Goal: Task Accomplishment & Management: Use online tool/utility

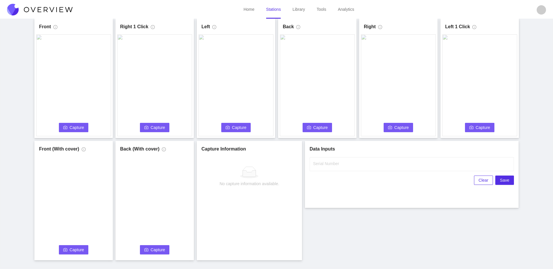
scroll to position [29, 0]
click at [415, 209] on div "Front Capture Connecting... Please wait for the camera to connect... Left Captu…" at bounding box center [276, 140] width 538 height 242
click at [373, 164] on input "Serial Number" at bounding box center [411, 164] width 204 height 14
type input "25-5080"
click at [341, 242] on div "Front Capture Connecting... Please wait for the camera to connect... Left Captu…" at bounding box center [276, 140] width 538 height 242
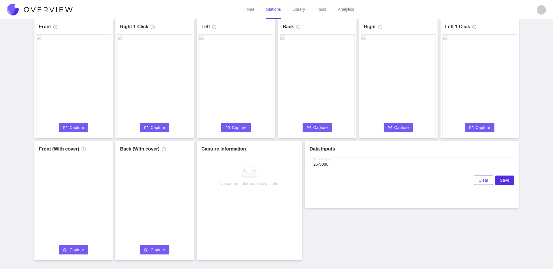
drag, startPoint x: 23, startPoint y: 133, endPoint x: 21, endPoint y: 136, distance: 3.6
click at [23, 133] on div "Front Capture Connecting... Please wait for the camera to connect... Left Captu…" at bounding box center [276, 140] width 538 height 242
click at [79, 126] on span "Capture" at bounding box center [77, 127] width 15 height 6
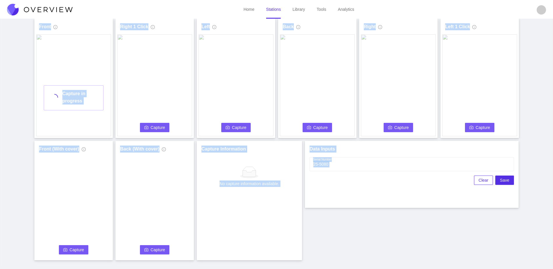
click at [409, 209] on div "Front Capture in progress Connecting... Please wait for the camera to connect..…" at bounding box center [276, 140] width 538 height 242
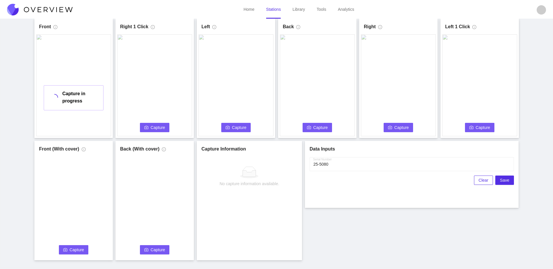
click at [356, 249] on div "Front Capture in progress Connecting... Please wait for the camera to connect..…" at bounding box center [276, 140] width 538 height 242
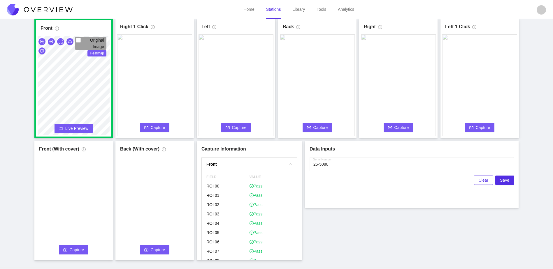
click at [158, 126] on span "Capture" at bounding box center [158, 127] width 15 height 6
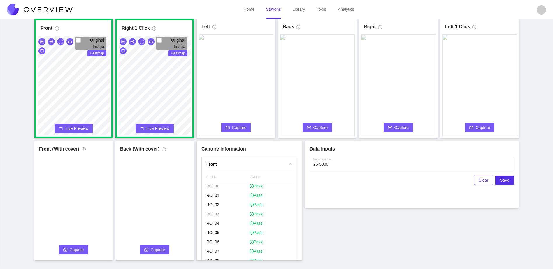
click at [233, 127] on span "Capture" at bounding box center [239, 127] width 15 height 6
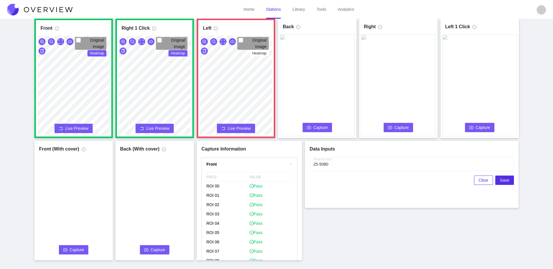
click at [320, 126] on span "Capture" at bounding box center [320, 127] width 15 height 6
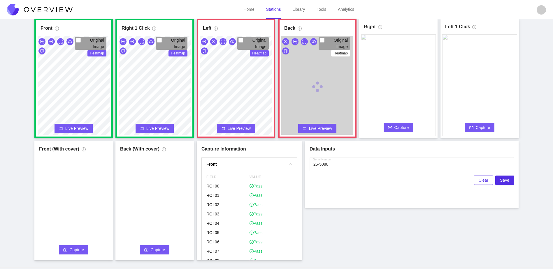
click at [409, 129] on button "Capture" at bounding box center [398, 127] width 30 height 9
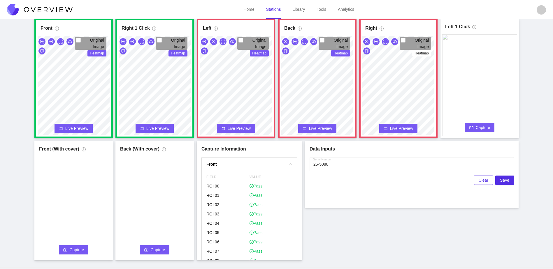
click at [474, 128] on button "Capture" at bounding box center [480, 127] width 30 height 9
click at [268, 173] on div "Front Original Image Heatmap Capture Connecting... Please wait for the camera t…" at bounding box center [276, 140] width 538 height 242
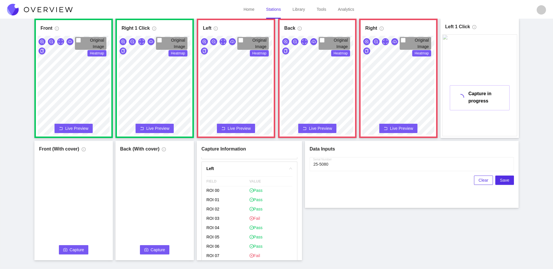
scroll to position [320, 0]
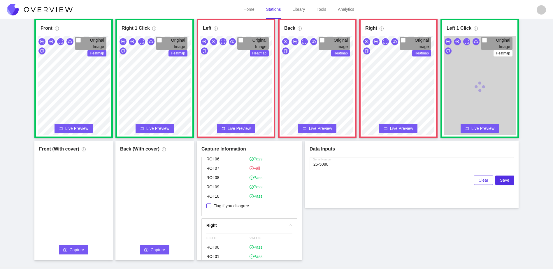
click at [234, 206] on span "Flag if you disagree" at bounding box center [231, 206] width 40 height 6
click at [211, 206] on input "Flag if you disagree" at bounding box center [208, 206] width 5 height 5
checkbox input "true"
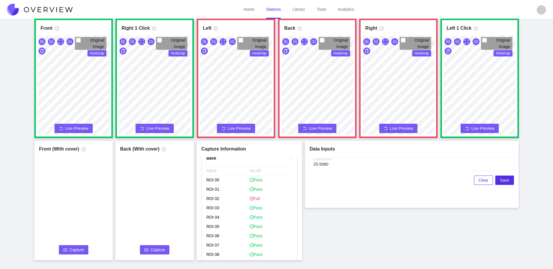
scroll to position [524, 0]
click at [234, 173] on span "Flag if you disagree" at bounding box center [231, 174] width 40 height 6
click at [211, 173] on input "Flag if you disagree" at bounding box center [208, 174] width 5 height 5
checkbox input "true"
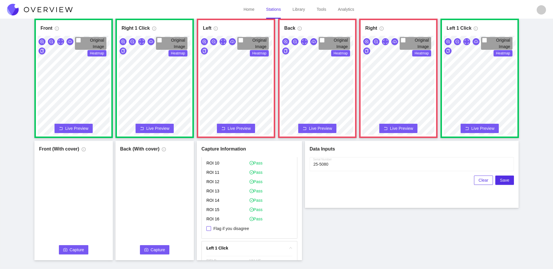
click at [235, 229] on span "Flag if you disagree" at bounding box center [231, 229] width 40 height 6
click at [211, 229] on input "Flag if you disagree" at bounding box center [208, 228] width 5 height 5
checkbox input "true"
click at [369, 0] on html "Home Stations Library Tools Analytics S8 Surgeon S8 Surgeon Last capture [DATE]…" at bounding box center [276, 105] width 553 height 269
click at [74, 246] on button "Capture" at bounding box center [74, 249] width 30 height 9
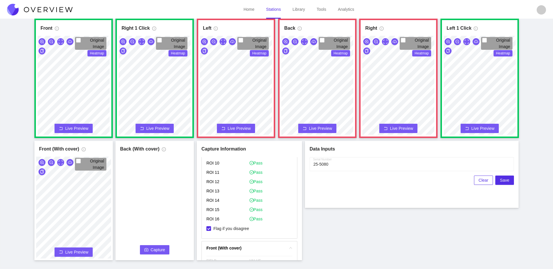
click at [147, 253] on button "Capture" at bounding box center [155, 249] width 30 height 9
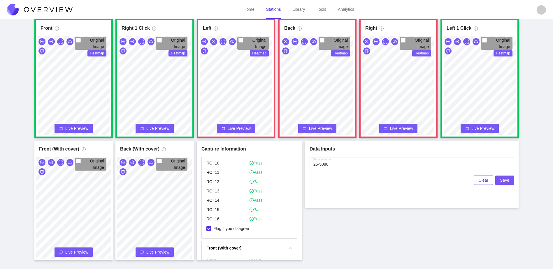
drag, startPoint x: 514, startPoint y: 179, endPoint x: 510, endPoint y: 181, distance: 4.0
click at [514, 179] on div "Data Inputs Serial Number Clear Save" at bounding box center [412, 174] width 214 height 67
click at [507, 182] on span "Save" at bounding box center [504, 180] width 9 height 6
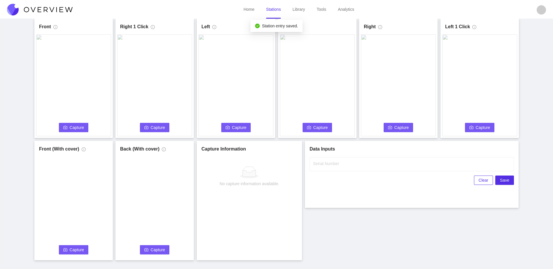
scroll to position [0, 0]
drag, startPoint x: 76, startPoint y: 125, endPoint x: 299, endPoint y: 158, distance: 224.7
click at [77, 125] on span "Capture" at bounding box center [77, 127] width 15 height 6
click at [352, 164] on input "Serial Number" at bounding box center [411, 164] width 204 height 14
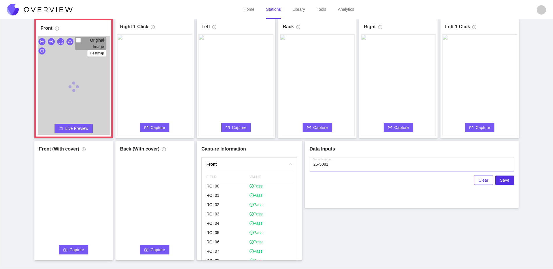
type input "25-5081"
click at [364, 212] on div "Front Original Image Heatmap Capture Connecting... Please wait for the camera t…" at bounding box center [276, 140] width 538 height 242
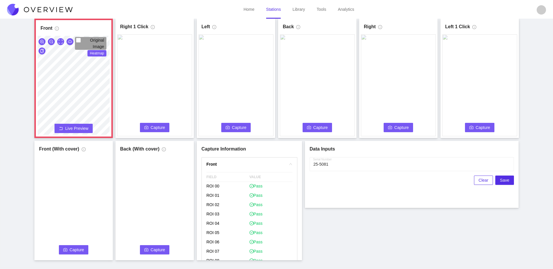
click at [156, 128] on span "Capture" at bounding box center [158, 127] width 15 height 6
click at [223, 126] on button "Capture" at bounding box center [236, 127] width 30 height 9
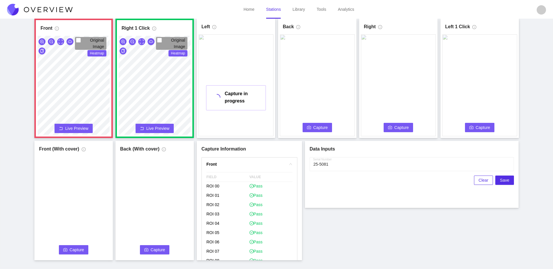
click at [315, 126] on span "Capture" at bounding box center [320, 127] width 15 height 6
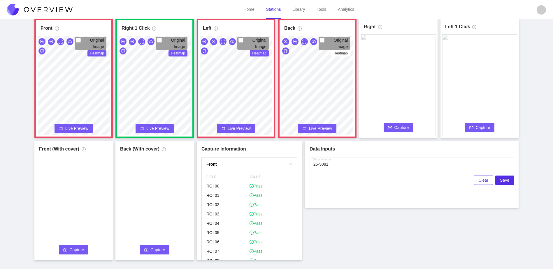
click at [405, 129] on span "Capture" at bounding box center [401, 127] width 15 height 6
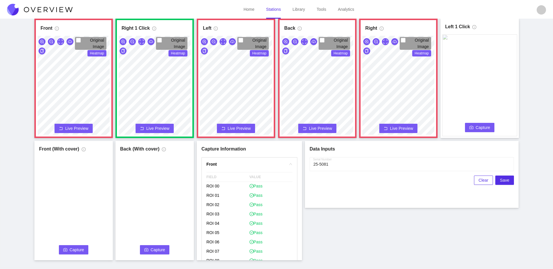
click at [485, 127] on span "Capture" at bounding box center [482, 127] width 15 height 6
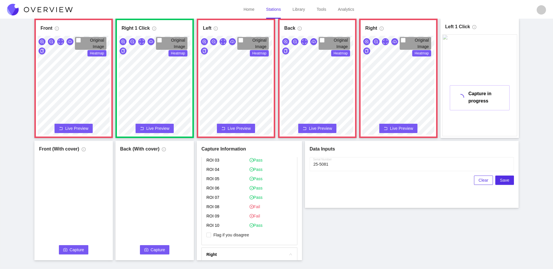
scroll to position [175, 0]
click at [242, 206] on span "Flag if you disagree" at bounding box center [231, 208] width 40 height 6
click at [211, 206] on input "Flag if you disagree" at bounding box center [208, 207] width 5 height 5
checkbox input "true"
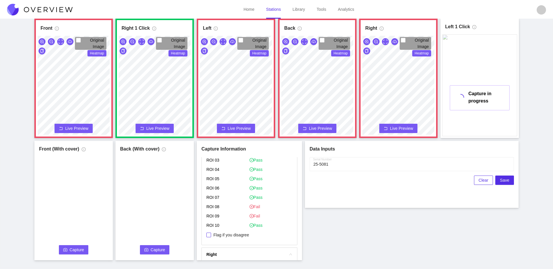
click at [235, 235] on span "Flag if you disagree" at bounding box center [231, 235] width 40 height 6
click at [211, 235] on input "Flag if you disagree" at bounding box center [208, 235] width 5 height 5
checkbox input "true"
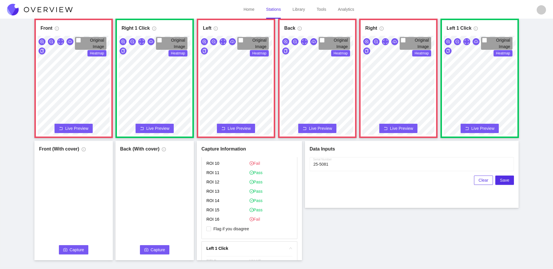
scroll to position [670, 0]
drag, startPoint x: 242, startPoint y: 228, endPoint x: 312, endPoint y: 128, distance: 121.9
click at [242, 228] on span "Flag if you disagree" at bounding box center [231, 229] width 40 height 6
click at [211, 228] on input "Flag if you disagree" at bounding box center [208, 228] width 5 height 5
checkbox input "true"
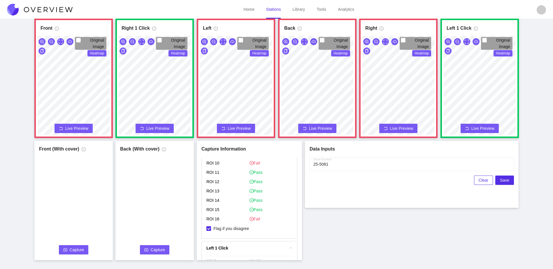
click at [337, 240] on html "Home Stations Library Tools Analytics S8 Surgeon S8 Surgeon Last capture [DATE]…" at bounding box center [276, 105] width 553 height 269
click at [300, 209] on div "Front Original Image Heatmap Capture Connecting... Please wait for the camera t…" at bounding box center [276, 140] width 538 height 242
click at [321, 35] on div "Back Original Image Heatmap Capture Connecting... Please wait for the camera to…" at bounding box center [317, 78] width 72 height 113
click at [326, 128] on span "Live Preview" at bounding box center [320, 129] width 23 height 6
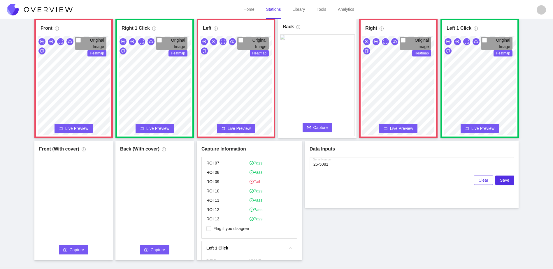
click at [327, 128] on span "Capture" at bounding box center [320, 127] width 15 height 6
click at [237, 228] on span "Flag if you disagree" at bounding box center [231, 229] width 40 height 6
click at [211, 228] on input "Flag if you disagree" at bounding box center [208, 228] width 5 height 5
checkbox input "true"
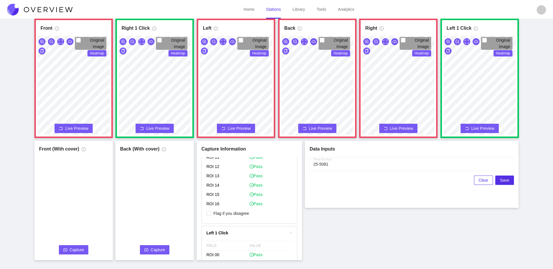
scroll to position [722, 0]
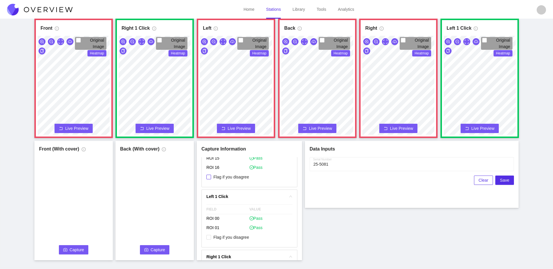
click at [240, 175] on span "Flag if you disagree" at bounding box center [231, 177] width 40 height 6
click at [211, 175] on input "Flag if you disagree" at bounding box center [208, 177] width 5 height 5
checkbox input "true"
click at [75, 249] on span "Capture" at bounding box center [77, 250] width 15 height 6
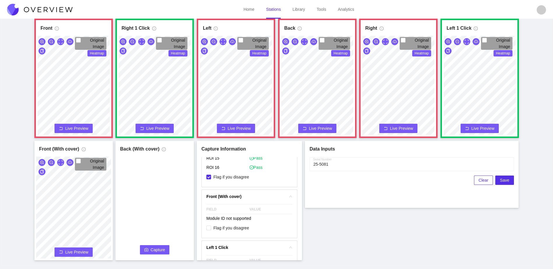
click at [165, 251] on button "Capture" at bounding box center [155, 249] width 30 height 9
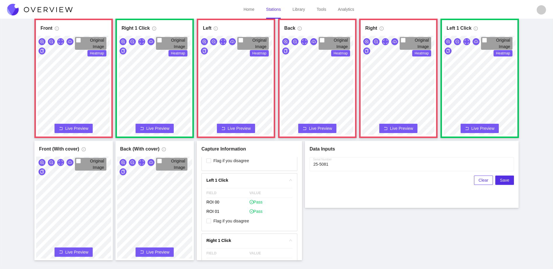
scroll to position [878, 0]
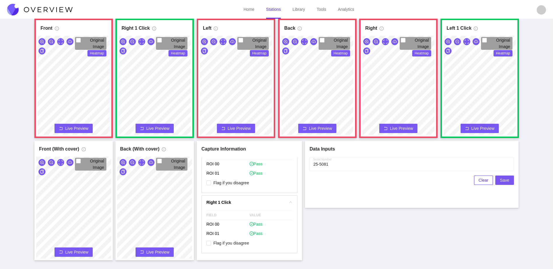
click at [503, 178] on span "Save" at bounding box center [504, 180] width 9 height 6
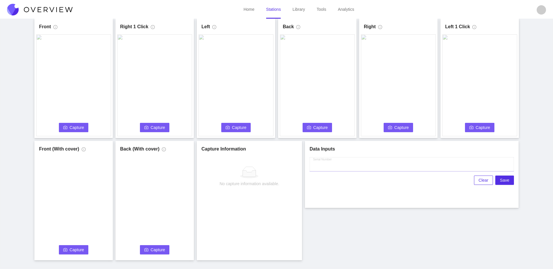
click at [397, 163] on input "Serial Number" at bounding box center [411, 164] width 204 height 14
type input "25-5082"
